Goal: Transaction & Acquisition: Download file/media

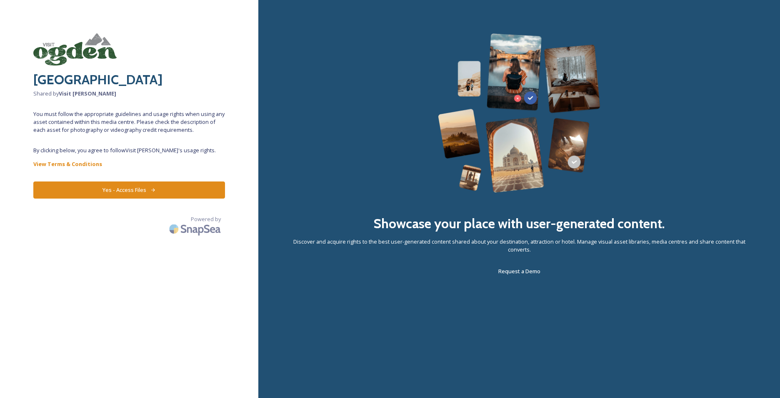
click at [128, 188] on button "Yes - Access Files" at bounding box center [129, 189] width 192 height 17
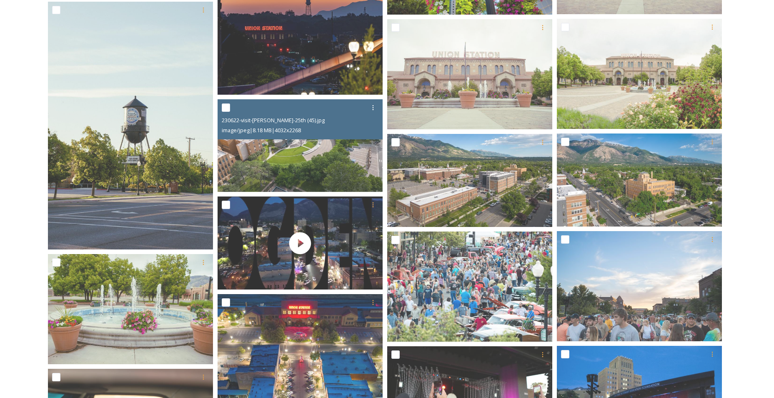
scroll to position [500, 0]
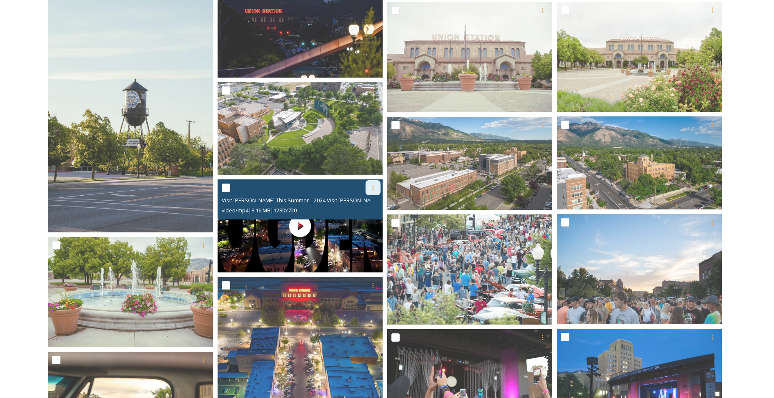
click at [372, 186] on icon at bounding box center [373, 187] width 7 height 7
click at [364, 224] on span "Download" at bounding box center [363, 222] width 25 height 8
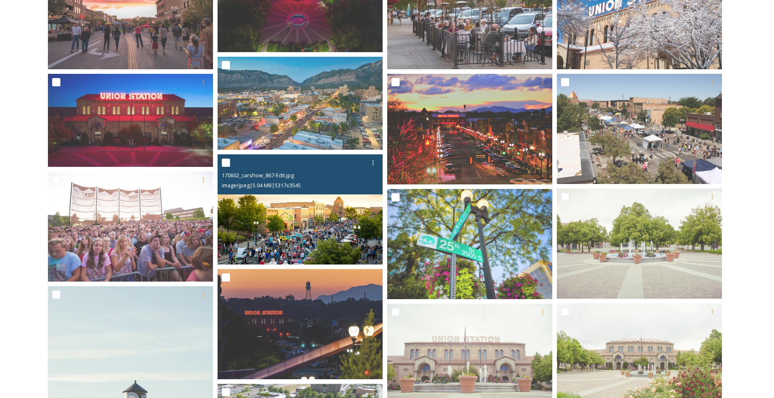
scroll to position [0, 0]
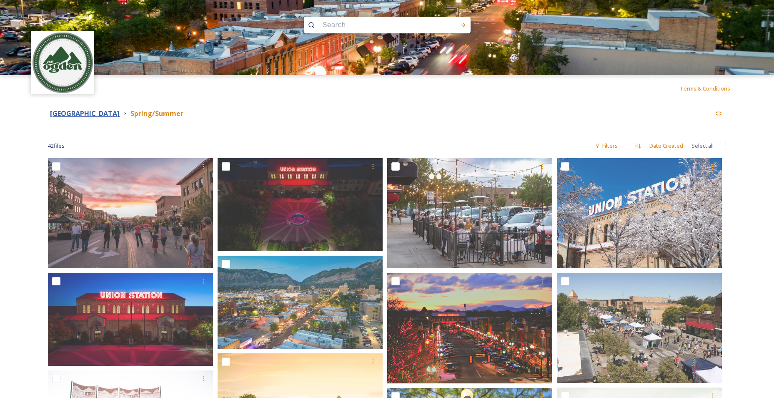
click at [62, 112] on strong "[GEOGRAPHIC_DATA]" at bounding box center [85, 113] width 70 height 9
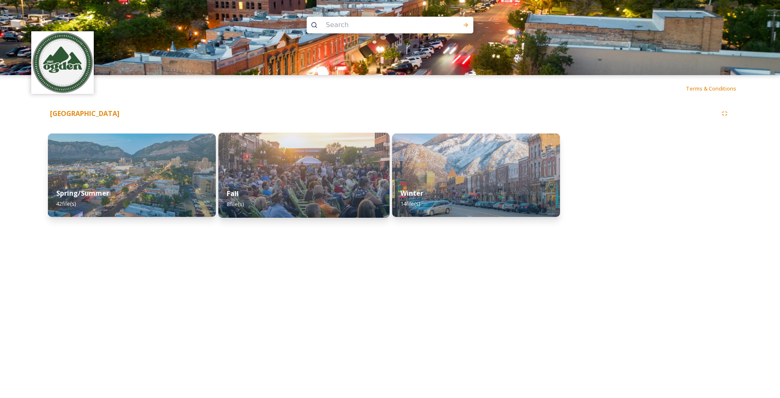
click at [288, 181] on div "Fall 8 file(s)" at bounding box center [303, 199] width 171 height 38
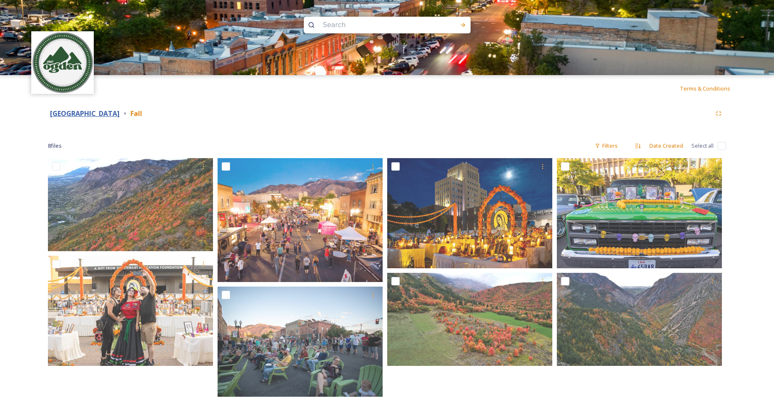
click at [78, 114] on strong "[GEOGRAPHIC_DATA]" at bounding box center [85, 113] width 70 height 9
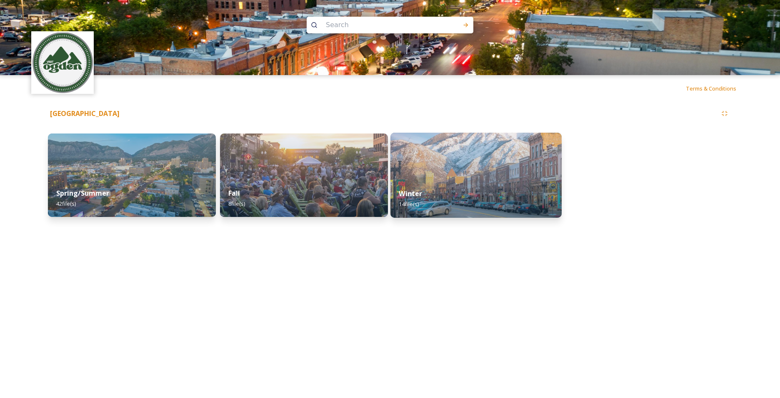
click at [461, 176] on img at bounding box center [476, 175] width 171 height 85
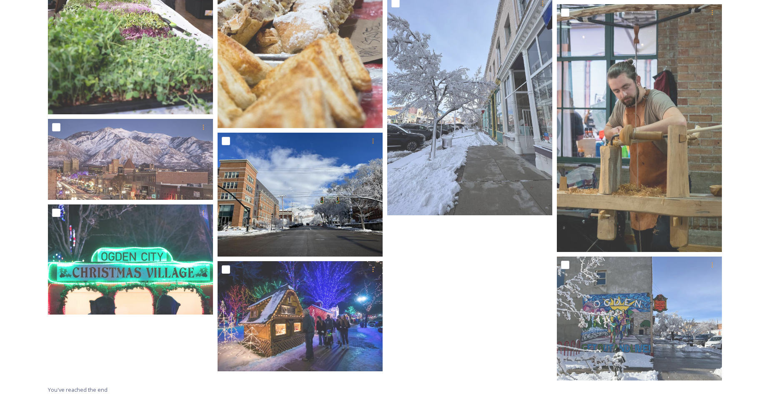
scroll to position [407, 0]
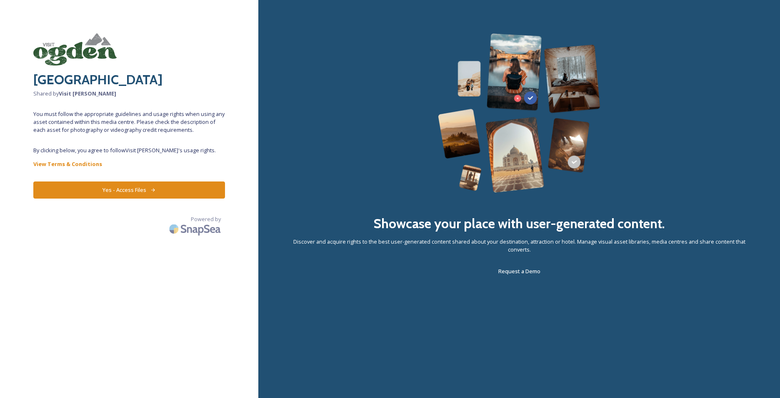
click at [125, 187] on button "Yes - Access Files" at bounding box center [129, 189] width 192 height 17
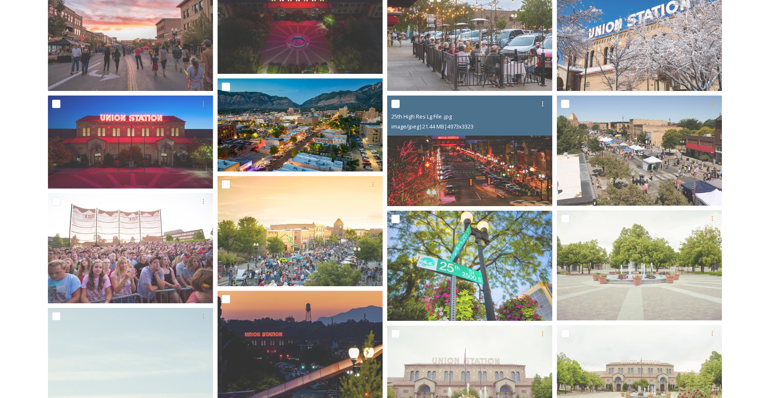
scroll to position [157, 0]
